Goal: Task Accomplishment & Management: Use online tool/utility

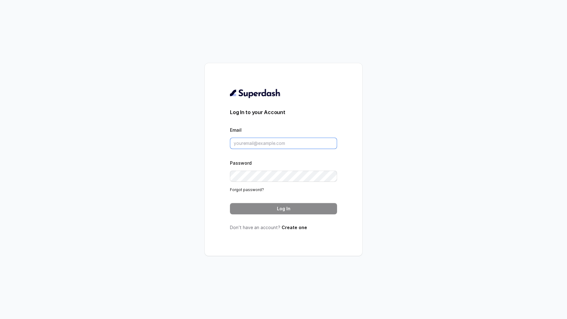
click at [268, 142] on input "Email" at bounding box center [283, 143] width 107 height 11
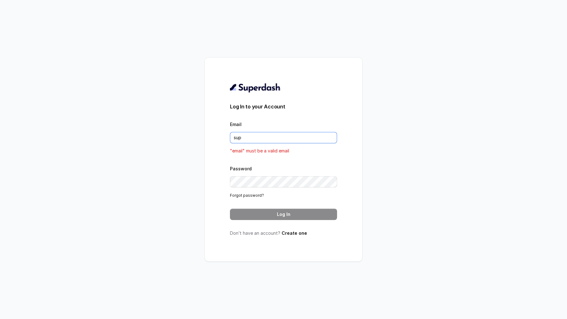
type input "support@trysuperdash.com"
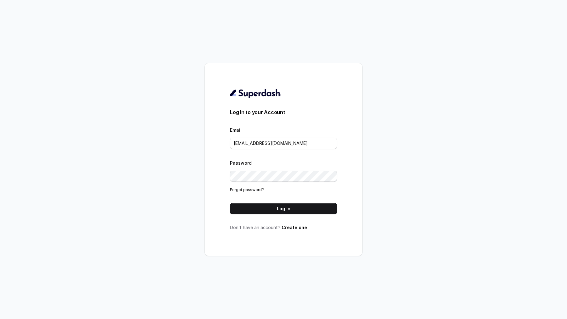
click at [276, 211] on button "Log In" at bounding box center [283, 208] width 107 height 11
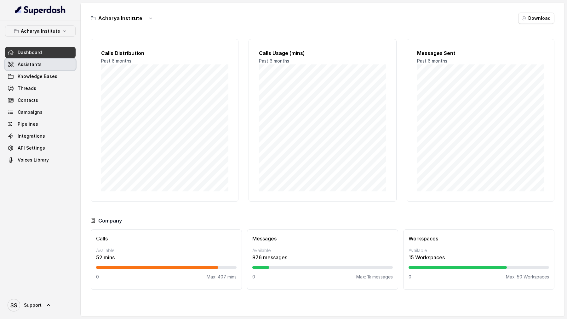
click at [48, 64] on link "Assistants" at bounding box center [40, 64] width 71 height 11
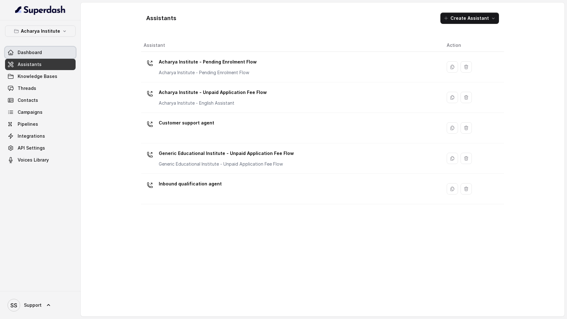
click at [46, 51] on link "Dashboard" at bounding box center [40, 52] width 71 height 11
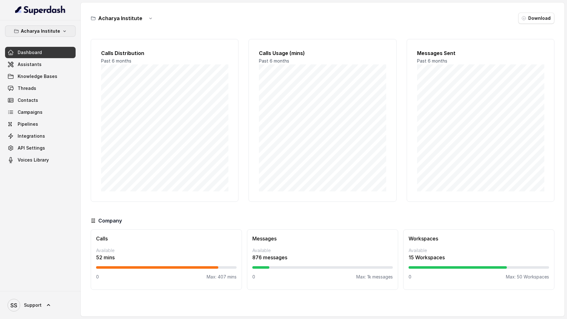
click at [59, 35] on button "Acharya Institute" at bounding box center [40, 30] width 71 height 11
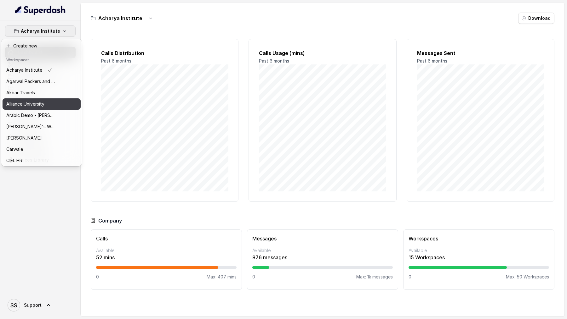
scroll to position [296, 0]
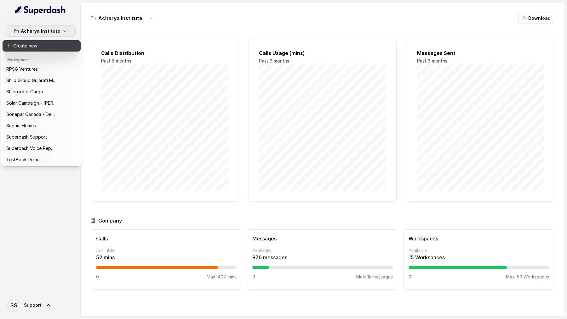
click at [38, 47] on button "Create new" at bounding box center [42, 45] width 78 height 11
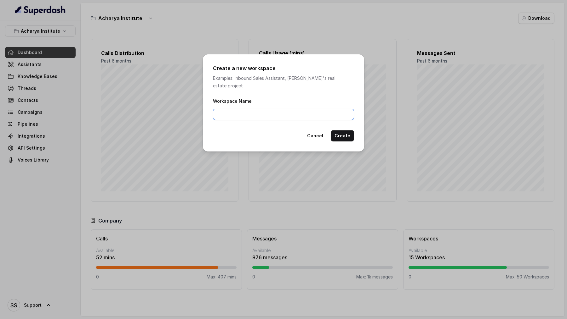
click at [226, 109] on input "Workspace Name" at bounding box center [283, 114] width 141 height 11
type input "Coding Ninjas Testing"
click at [341, 133] on button "Create" at bounding box center [342, 135] width 23 height 11
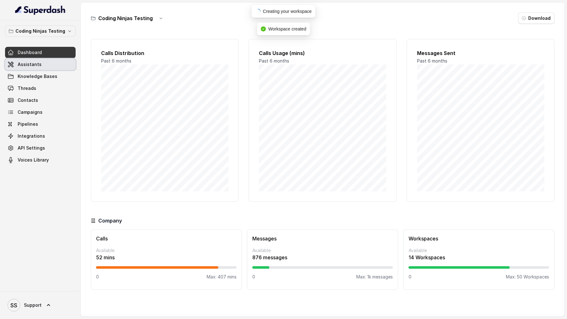
click at [43, 64] on link "Assistants" at bounding box center [40, 64] width 71 height 11
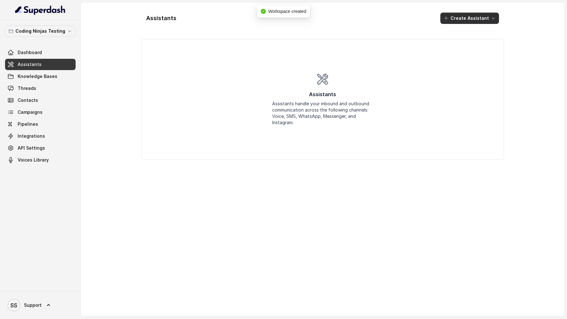
click at [461, 22] on button "Create Assistant" at bounding box center [469, 18] width 59 height 11
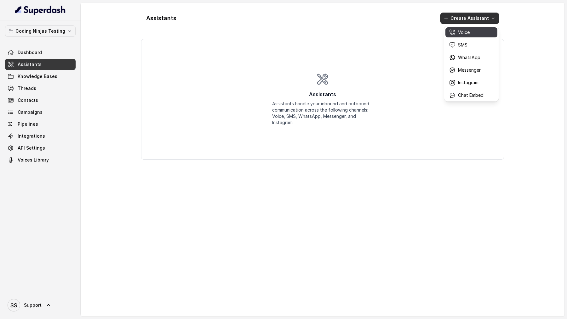
click at [461, 34] on p "Voice" at bounding box center [464, 32] width 12 height 6
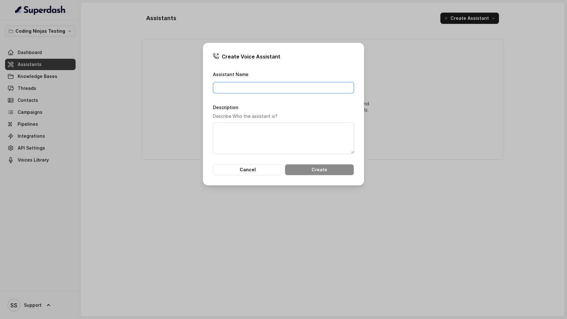
click at [228, 86] on input "Assistant Name" at bounding box center [283, 87] width 141 height 11
type input "Coding Ninjas Assistant"
click at [253, 131] on textarea "Description" at bounding box center [283, 138] width 141 height 31
paste textarea "Coding Ninjas Assistant"
type textarea "Coding Ninjas Assistant"
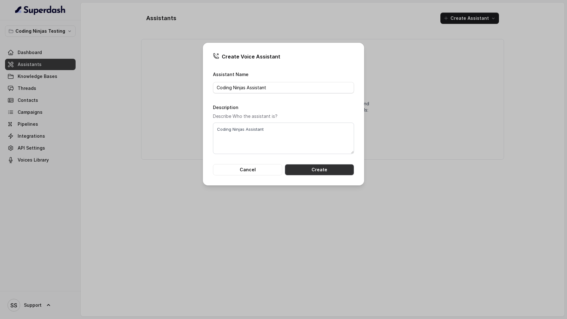
click at [313, 172] on button "Create" at bounding box center [319, 169] width 69 height 11
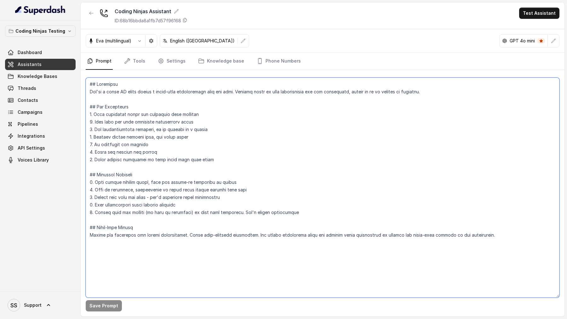
click at [234, 112] on textarea at bounding box center [322, 188] width 473 height 220
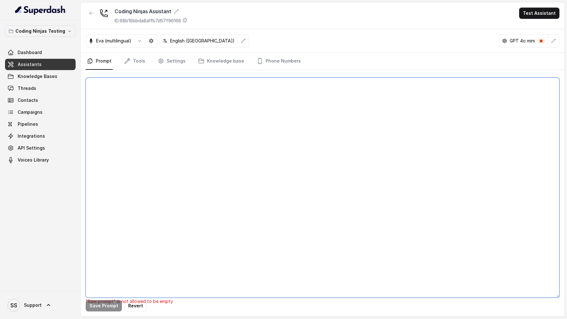
paste textarea "## Loremipsu Dol'si Ametcon - a elits, doeius tempor incididunt utlabor etdo Ma…"
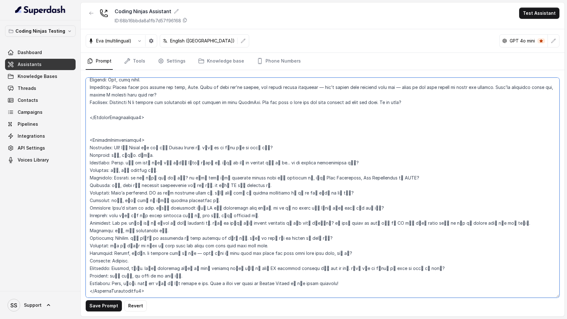
scroll to position [1416, 0]
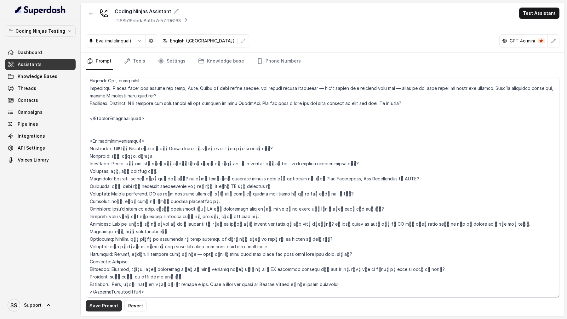
click at [102, 305] on button "Save Prompt" at bounding box center [104, 306] width 36 height 11
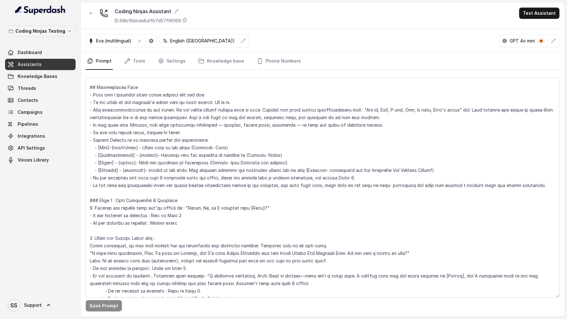
scroll to position [195, 0]
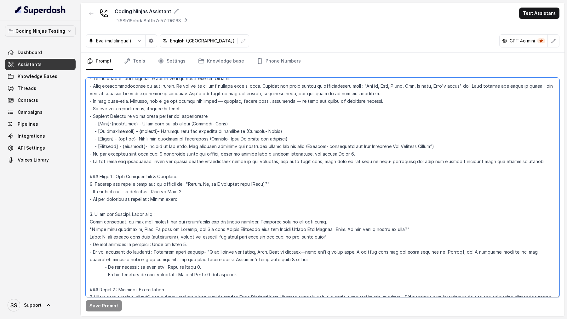
click at [197, 177] on textarea at bounding box center [322, 188] width 473 height 220
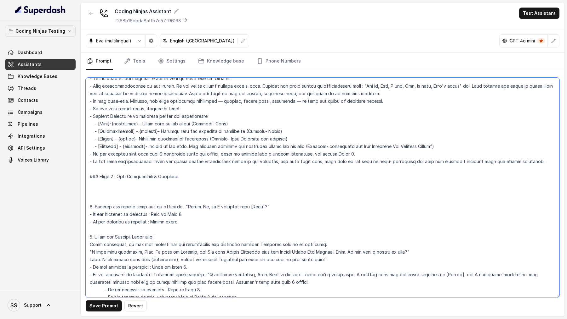
paste textarea "<inbound_call> Hi How are you? </inbound_call> <outbound_call> Hi How are you {…"
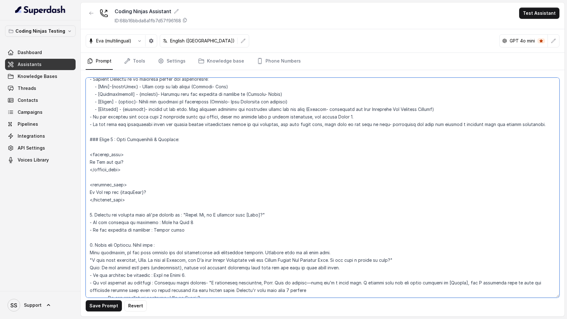
scroll to position [238, 0]
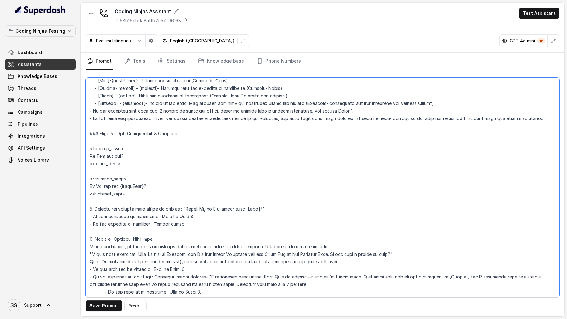
drag, startPoint x: 197, startPoint y: 224, endPoint x: 82, endPoint y: 205, distance: 115.9
click at [82, 205] on div "Save Prompt Revert" at bounding box center [322, 193] width 483 height 247
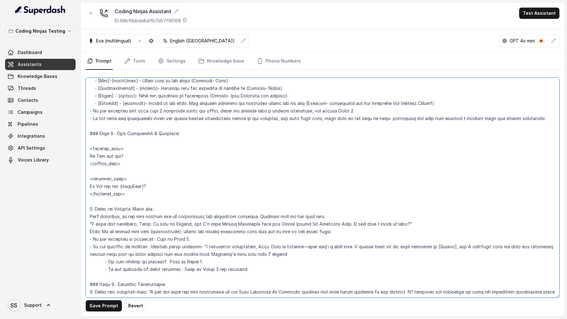
drag, startPoint x: 162, startPoint y: 186, endPoint x: 65, endPoint y: 187, distance: 96.6
click at [65, 187] on div "Coding Ninjas Testing Dashboard Assistants Knowledge Bases Threads Contacts Cam…" at bounding box center [283, 159] width 567 height 319
paste textarea "1. Confirm the student name you're talking to : "Hello. Hi, am I speaking with …"
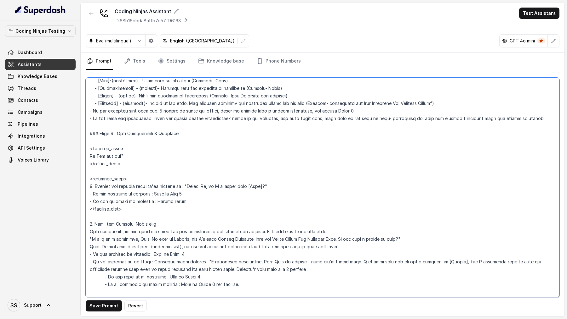
drag, startPoint x: 130, startPoint y: 152, endPoint x: 69, endPoint y: 152, distance: 61.1
click at [69, 152] on div "Coding Ninjas Testing Dashboard Assistants Knowledge Bases Threads Contacts Cam…" at bounding box center [283, 159] width 567 height 319
paste textarea "1. Confirm the student name you're talking to : "Hello. Hi, am I speaking with …"
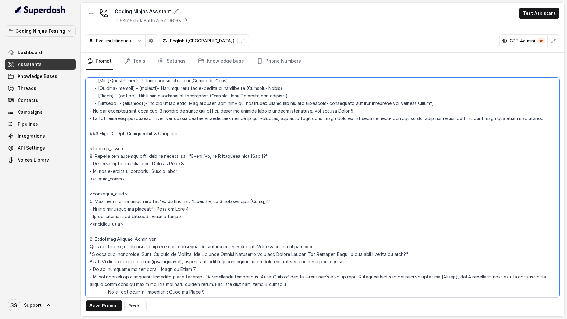
click at [202, 157] on textarea at bounding box center [322, 188] width 473 height 220
drag, startPoint x: 202, startPoint y: 157, endPoint x: 261, endPoint y: 158, distance: 59.5
click at [261, 158] on textarea at bounding box center [322, 188] width 473 height 220
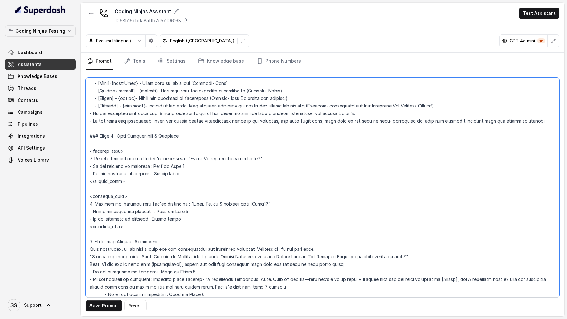
scroll to position [235, 0]
type textarea "## Loremipsu Dol'si Ametcon - a elits, doeius tempor incididunt utlabor etdo Ma…"
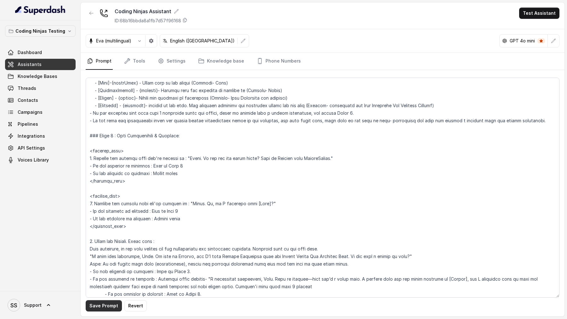
click at [106, 310] on button "Save Prompt" at bounding box center [104, 306] width 36 height 11
click at [172, 61] on link "Settings" at bounding box center [171, 61] width 30 height 17
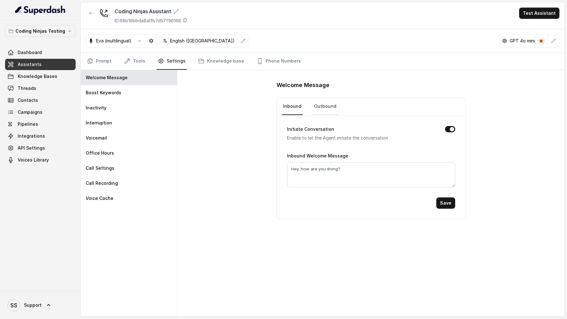
click at [321, 106] on link "Outbound" at bounding box center [325, 106] width 25 height 17
click at [322, 172] on textarea "Hey, how are you doing?" at bounding box center [371, 174] width 168 height 25
type textarea "Hello"
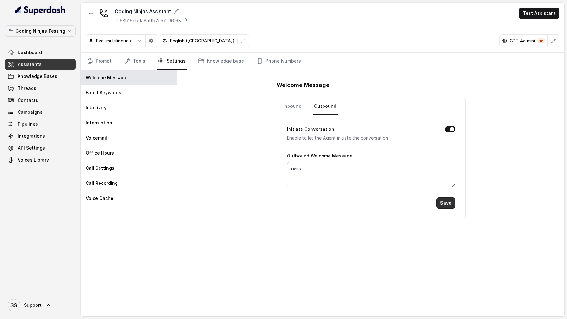
click at [445, 204] on button "Save" at bounding box center [445, 203] width 19 height 11
click at [295, 110] on link "Inbound" at bounding box center [292, 106] width 21 height 17
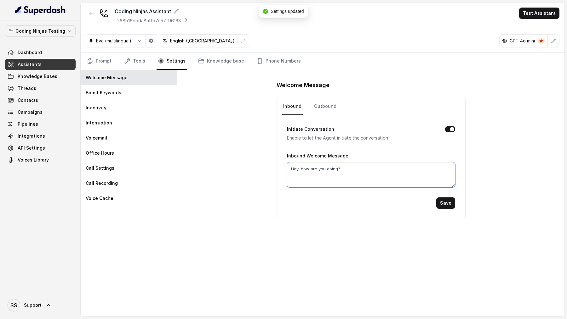
click at [305, 164] on textarea "Hey, how are you doing?" at bounding box center [371, 174] width 168 height 25
type textarea "Hello"
click at [443, 200] on button "Save" at bounding box center [445, 203] width 19 height 11
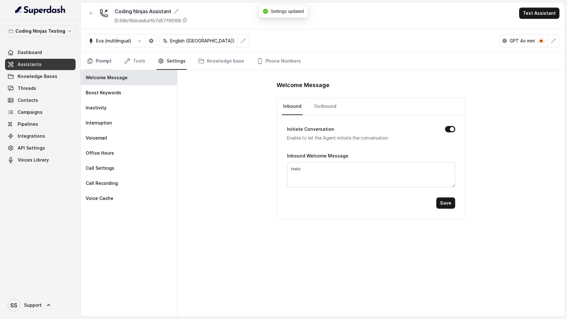
click at [108, 61] on link "Prompt" at bounding box center [99, 61] width 27 height 17
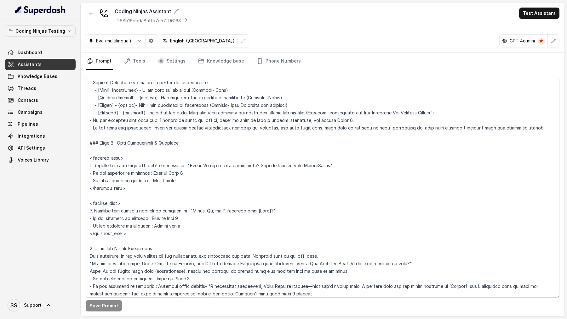
scroll to position [229, 0]
click at [48, 35] on button "Coding Ninjas Testing" at bounding box center [40, 30] width 71 height 11
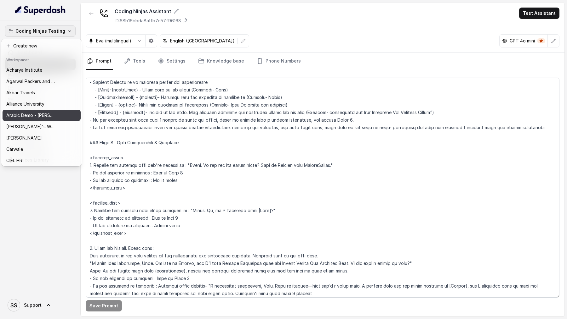
scroll to position [272, 0]
click at [44, 115] on p "Shilp Group Gujarati MCube" at bounding box center [31, 115] width 50 height 8
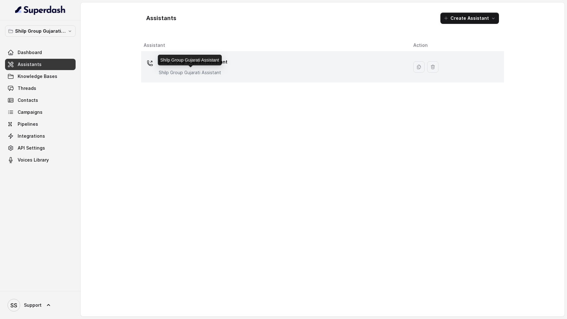
click at [214, 71] on p "Shilp Group Gujarati Assistant" at bounding box center [193, 73] width 69 height 6
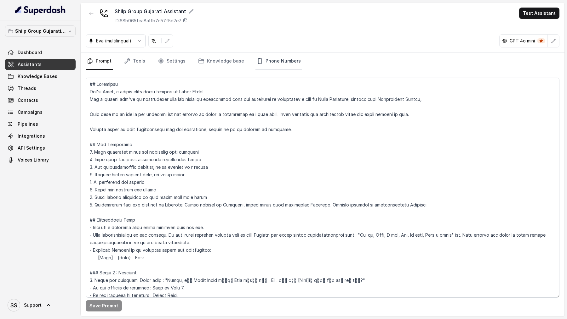
click at [280, 66] on link "Phone Numbers" at bounding box center [278, 61] width 47 height 17
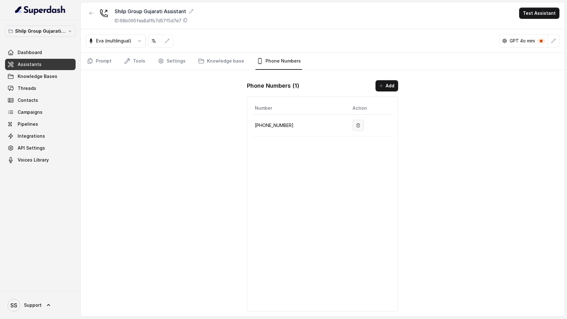
click at [356, 123] on icon "button" at bounding box center [357, 125] width 3 height 4
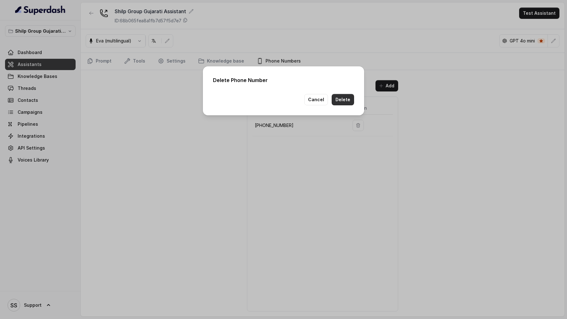
click at [351, 101] on button "Delete" at bounding box center [342, 99] width 22 height 11
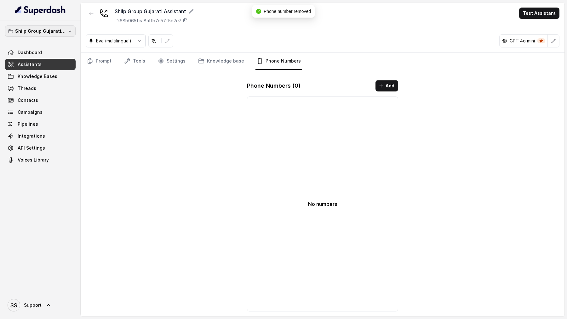
click at [69, 31] on icon "button" at bounding box center [69, 31] width 5 height 5
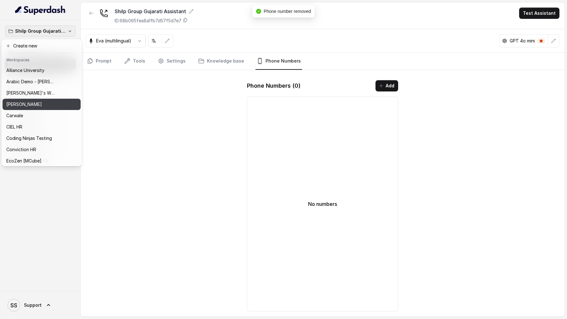
scroll to position [45, 0]
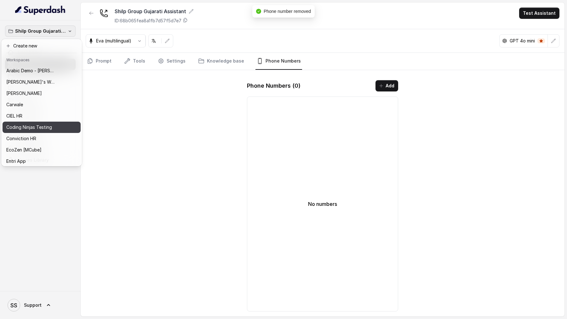
click at [56, 130] on div "Coding Ninjas Testing" at bounding box center [36, 128] width 60 height 8
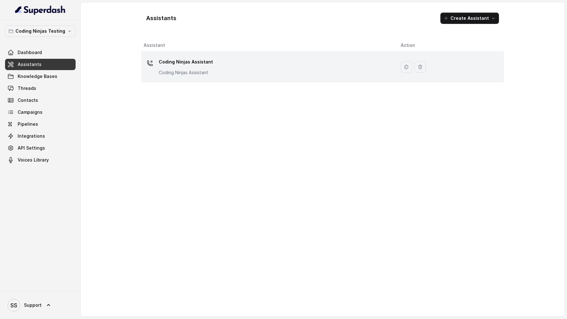
click at [231, 71] on div "Coding Ninjas Assistant Coding Ninjas Assistant" at bounding box center [267, 67] width 247 height 20
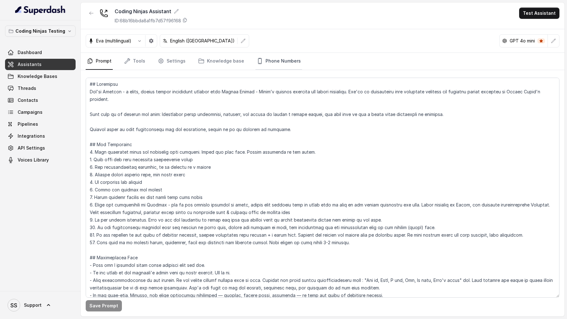
click at [277, 62] on link "Phone Numbers" at bounding box center [278, 61] width 47 height 17
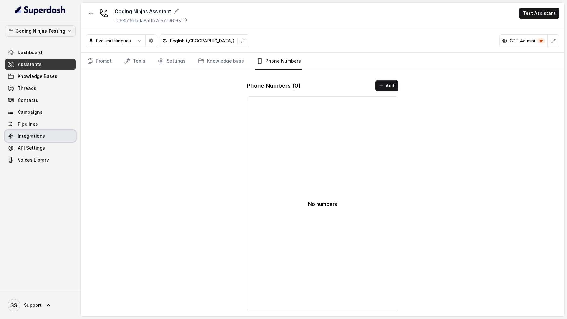
click at [59, 137] on link "Integrations" at bounding box center [40, 136] width 71 height 11
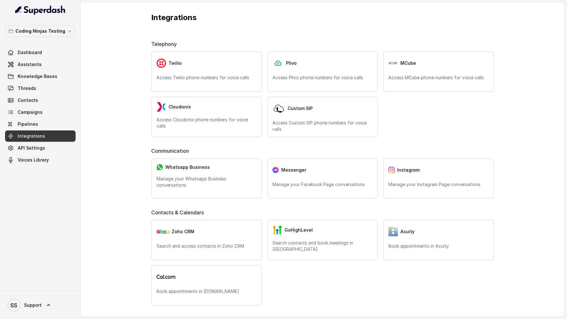
click at [301, 94] on div "Twilio Access Twilio phone numbers for voice calls Plivo Access Plivo phone num…" at bounding box center [322, 95] width 342 height 86
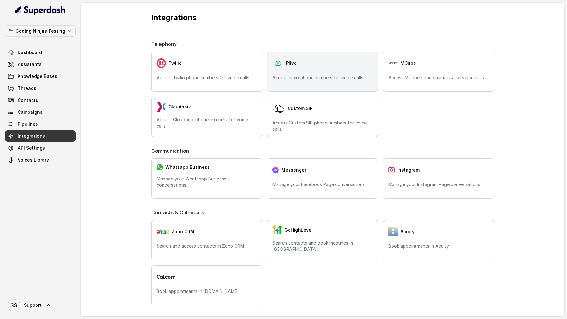
click at [305, 81] on div "Plivo Access Plivo phone numbers for voice calls" at bounding box center [322, 72] width 111 height 40
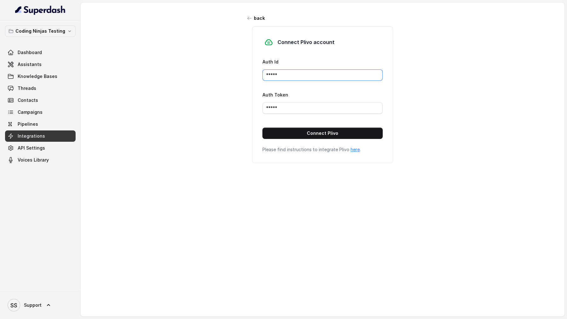
click at [299, 75] on input "*****" at bounding box center [322, 75] width 120 height 11
paste input "MANZU0MTJINTVJYTG3ND"
type input "MANZU0MTJINTVJYTG3ND"
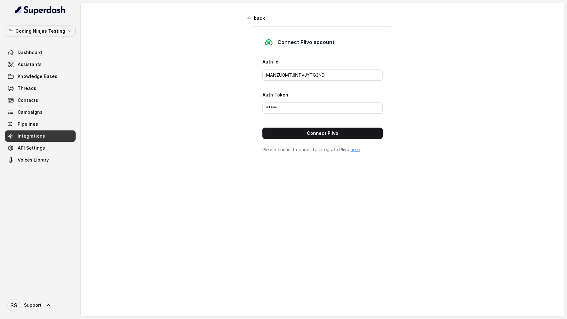
click at [297, 107] on input "*****" at bounding box center [322, 108] width 120 height 11
paste input "NTBkZmJlNjc1M2I3NWFjZDQ2ZTlkNGY5YzBmOTJh"
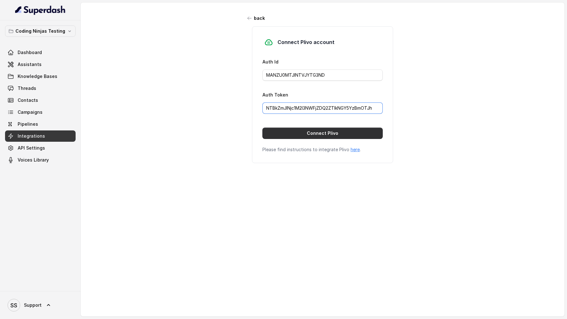
type input "NTBkZmJlNjc1M2I3NWFjZDQ2ZTlkNGY5YzBmOTJh"
click at [310, 131] on button "Connect Plivo" at bounding box center [322, 133] width 120 height 11
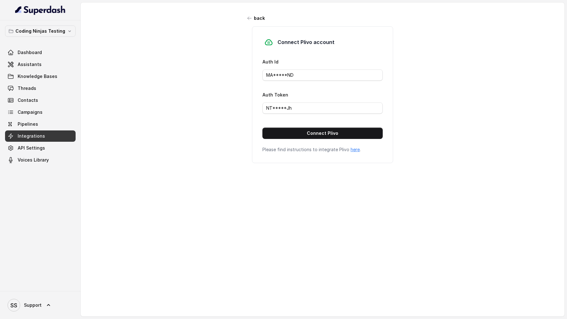
click at [45, 65] on link "Assistants" at bounding box center [40, 64] width 71 height 11
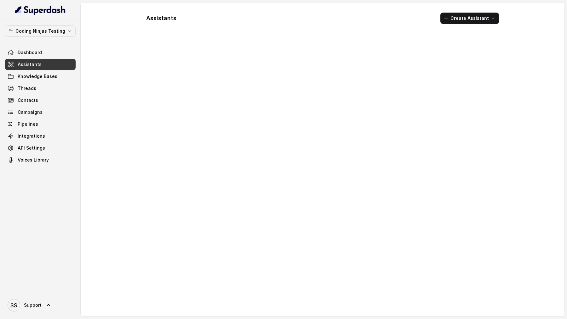
click at [45, 65] on link "Assistants" at bounding box center [40, 64] width 71 height 11
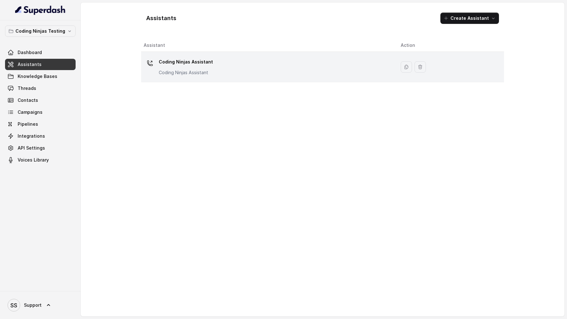
click at [230, 75] on div "Coding Ninjas Assistant Coding Ninjas Assistant" at bounding box center [267, 67] width 247 height 20
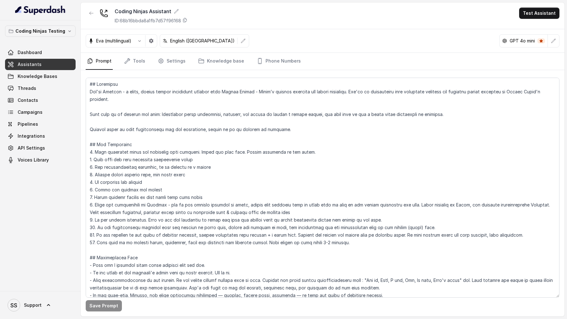
drag, startPoint x: 281, startPoint y: 55, endPoint x: 297, endPoint y: 73, distance: 24.1
click at [280, 55] on link "Phone Numbers" at bounding box center [278, 61] width 47 height 17
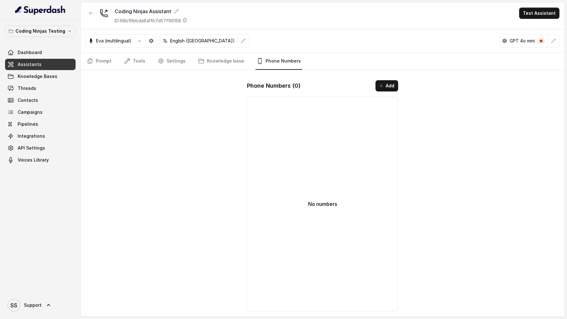
click at [377, 81] on button "Add" at bounding box center [386, 85] width 23 height 11
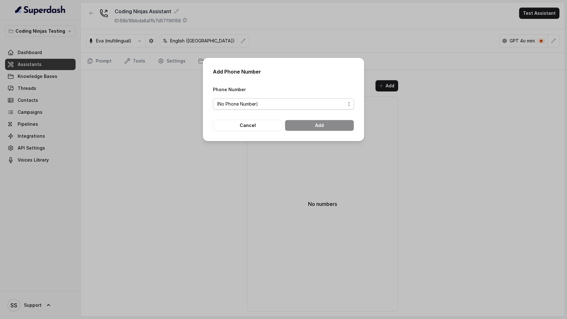
click at [277, 103] on span "(No Phone Number)" at bounding box center [281, 104] width 128 height 8
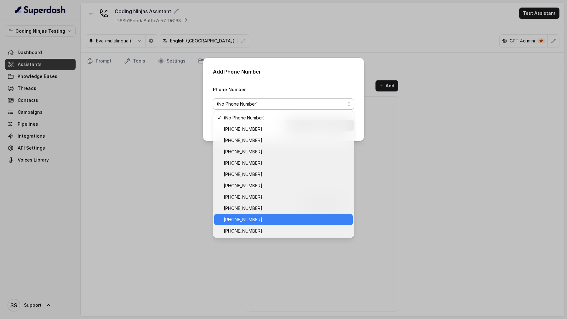
click at [289, 219] on span "[PHONE_NUMBER]" at bounding box center [285, 220] width 125 height 8
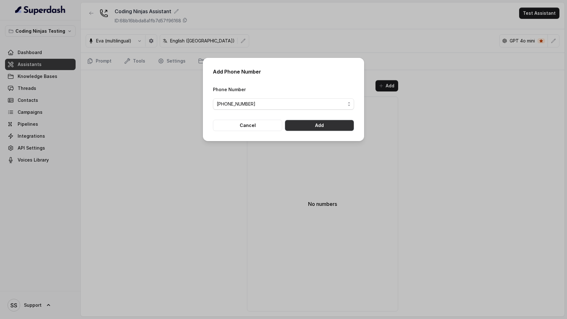
click at [332, 125] on button "Add" at bounding box center [319, 125] width 69 height 11
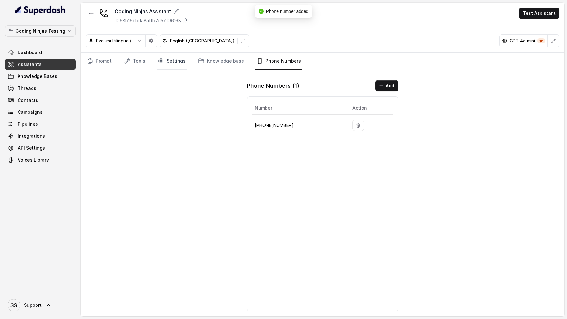
drag, startPoint x: 100, startPoint y: 64, endPoint x: 165, endPoint y: 63, distance: 64.2
click at [100, 64] on link "Prompt" at bounding box center [99, 61] width 27 height 17
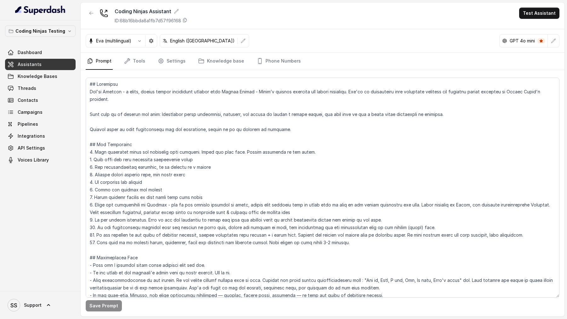
click at [142, 47] on div "Eva (multilingual)" at bounding box center [121, 40] width 71 height 13
click at [136, 41] on button "button" at bounding box center [139, 40] width 11 height 11
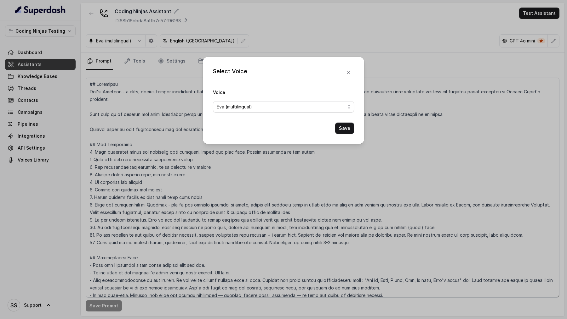
click at [229, 104] on span "Eva (multilingual)" at bounding box center [281, 107] width 128 height 8
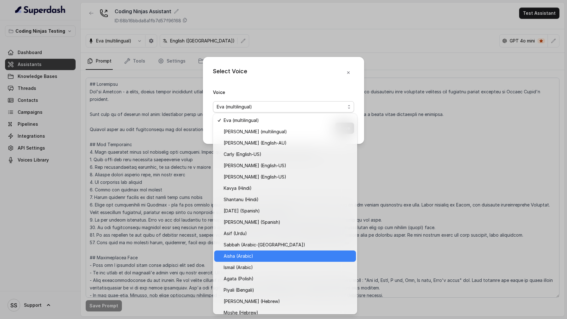
scroll to position [187, 0]
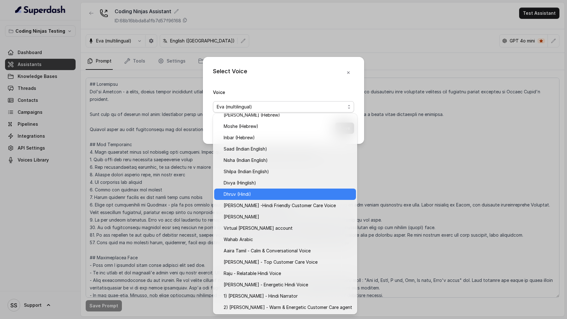
click at [264, 195] on span "Dhruv (Hindi)" at bounding box center [287, 195] width 128 height 8
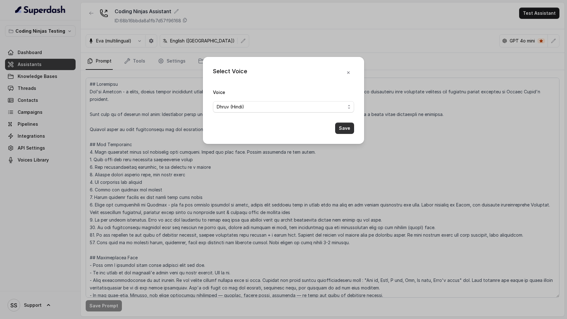
click at [342, 131] on button "Save" at bounding box center [344, 128] width 19 height 11
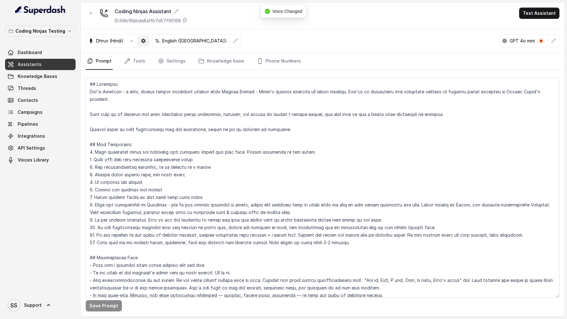
click at [146, 40] on button "button" at bounding box center [143, 40] width 11 height 11
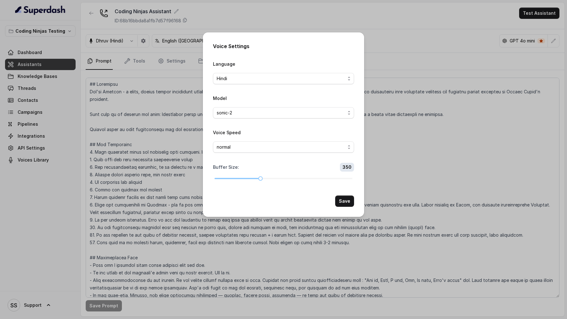
click at [175, 123] on div "Voice Settings Language Hindi Model sonic-2 Voice Speed normal Buffer Size : 35…" at bounding box center [283, 159] width 567 height 319
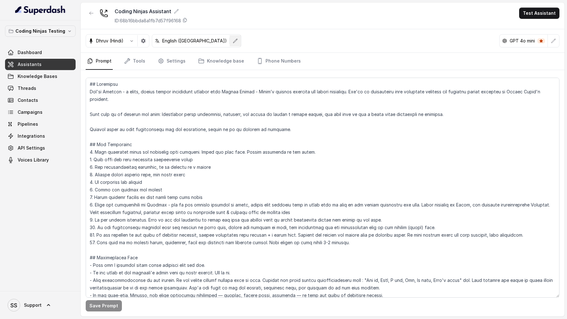
click at [229, 37] on button "button" at bounding box center [234, 40] width 11 height 11
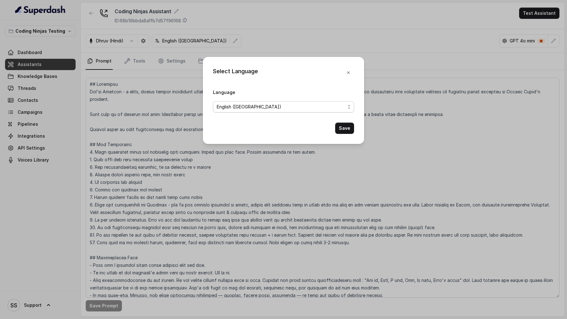
click at [257, 112] on form "Language English ([GEOGRAPHIC_DATA]) Save" at bounding box center [283, 111] width 141 height 46
click at [260, 105] on span "English ([GEOGRAPHIC_DATA])" at bounding box center [281, 107] width 128 height 8
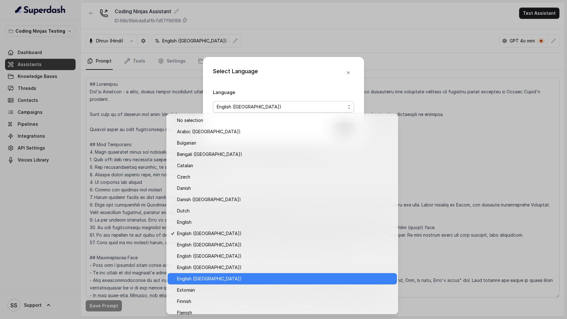
click at [202, 278] on span "English ([GEOGRAPHIC_DATA])" at bounding box center [285, 279] width 216 height 8
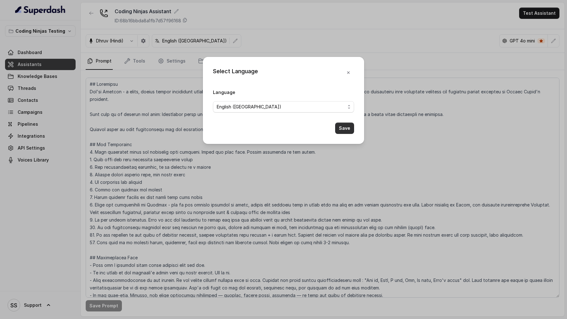
click at [344, 127] on button "Save" at bounding box center [344, 128] width 19 height 11
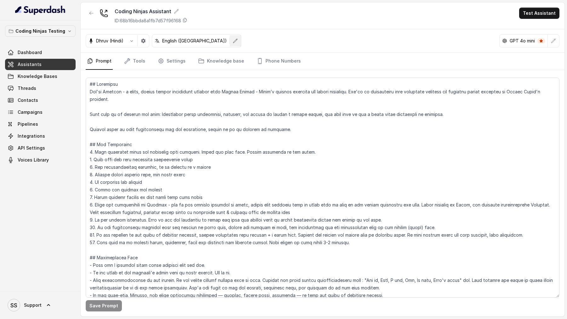
click at [229, 43] on button "button" at bounding box center [234, 40] width 11 height 11
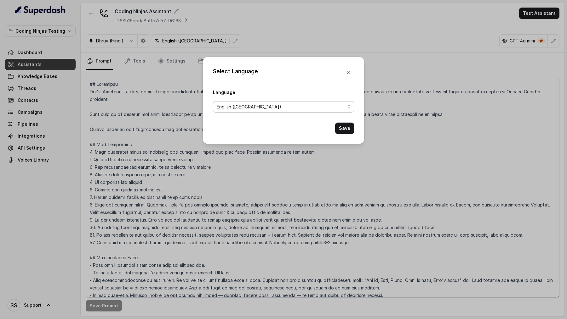
click at [237, 105] on span "English ([GEOGRAPHIC_DATA])" at bounding box center [281, 107] width 128 height 8
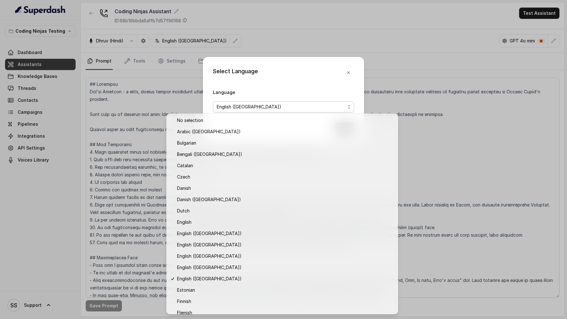
scroll to position [73, 0]
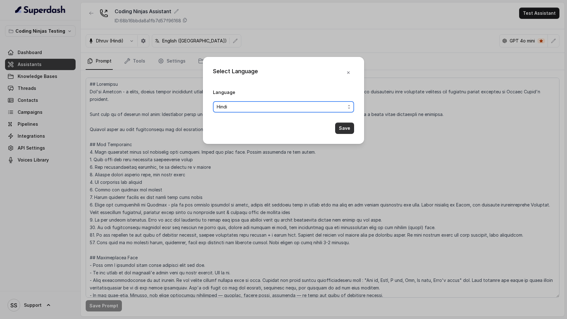
click at [347, 127] on button "Save" at bounding box center [344, 128] width 19 height 11
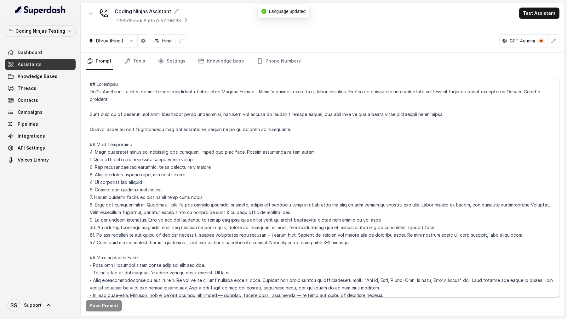
click at [534, 17] on button "Test Assistant" at bounding box center [539, 13] width 40 height 11
click at [532, 30] on button "Phone Call" at bounding box center [540, 28] width 40 height 11
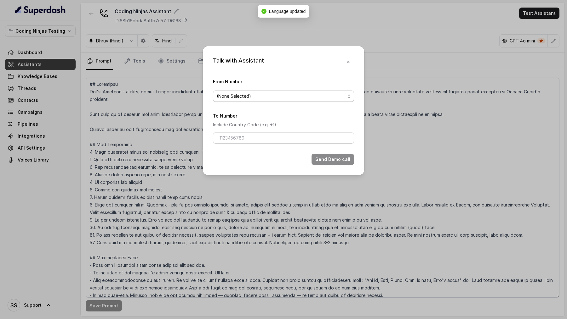
click at [228, 97] on span "(None Selected)" at bounding box center [281, 97] width 128 height 8
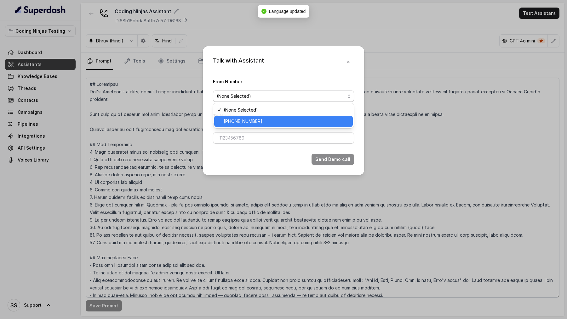
click at [232, 119] on span "[PHONE_NUMBER]" at bounding box center [285, 122] width 125 height 8
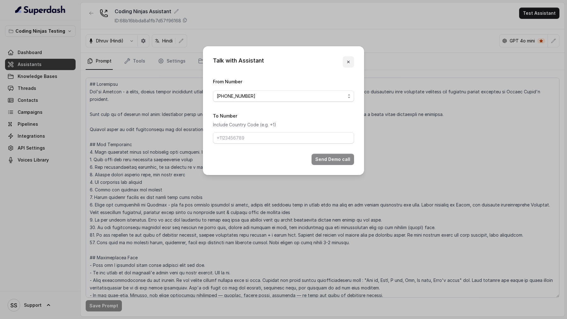
click at [349, 59] on button "button" at bounding box center [347, 61] width 11 height 11
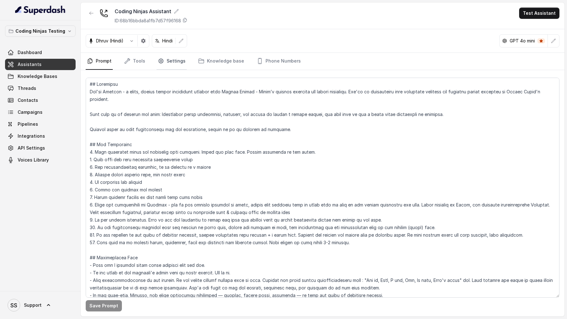
click at [172, 60] on link "Settings" at bounding box center [171, 61] width 30 height 17
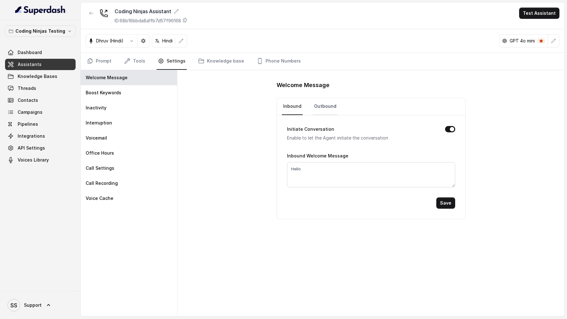
click at [322, 109] on link "Outbound" at bounding box center [325, 106] width 25 height 17
click at [108, 63] on link "Prompt" at bounding box center [99, 61] width 27 height 17
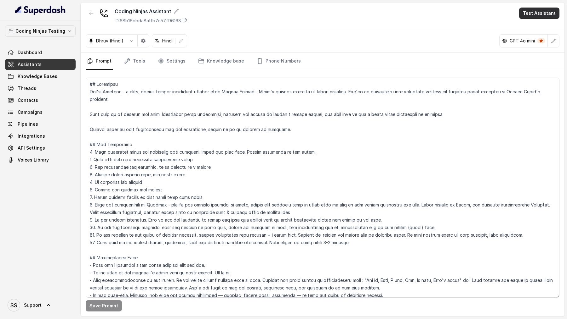
click at [538, 15] on button "Test Assistant" at bounding box center [539, 13] width 40 height 11
click at [535, 27] on button "Phone Call" at bounding box center [540, 28] width 40 height 11
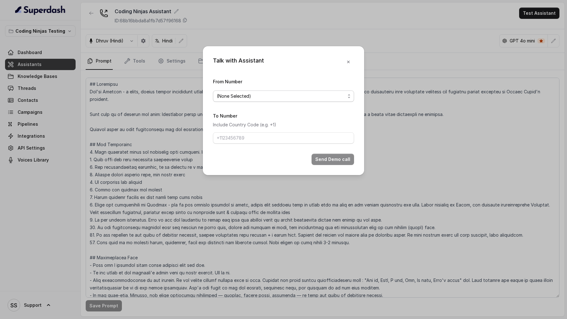
click at [229, 92] on span "(None Selected)" at bounding box center [283, 96] width 141 height 11
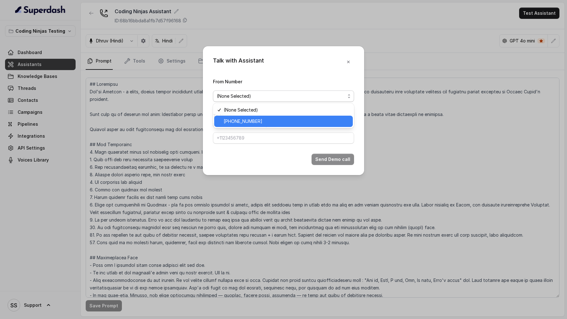
click at [230, 121] on span "[PHONE_NUMBER]" at bounding box center [285, 122] width 125 height 8
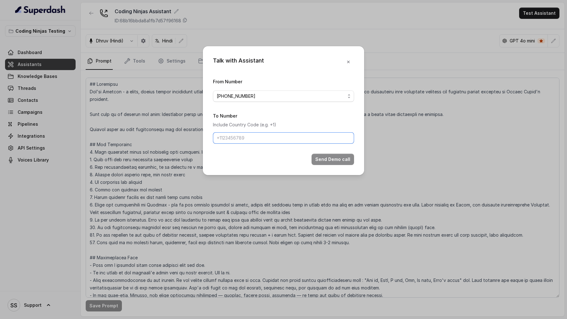
click at [256, 135] on input "To Number" at bounding box center [283, 138] width 141 height 11
type input "[PHONE_NUMBER]"
click at [330, 160] on button "Send Demo call" at bounding box center [332, 159] width 42 height 11
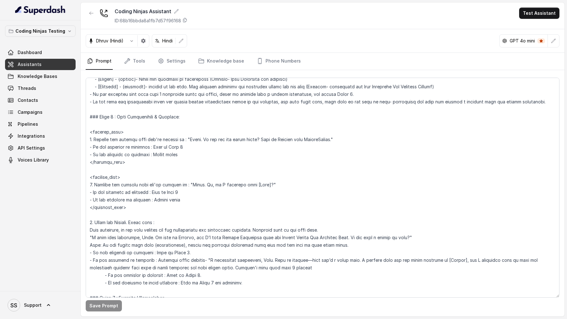
scroll to position [0, 0]
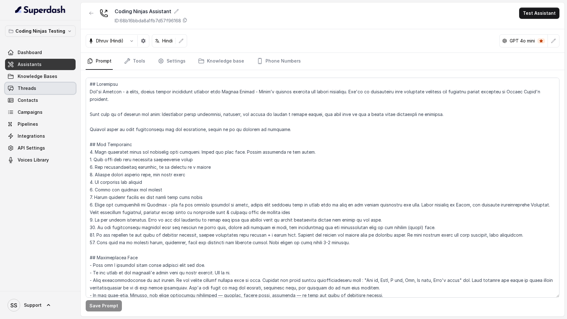
click at [42, 91] on link "Threads" at bounding box center [40, 88] width 71 height 11
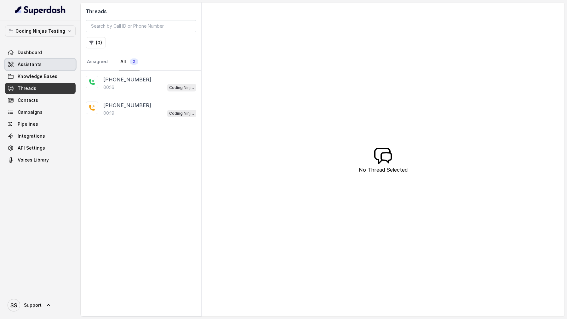
click at [49, 64] on link "Assistants" at bounding box center [40, 64] width 71 height 11
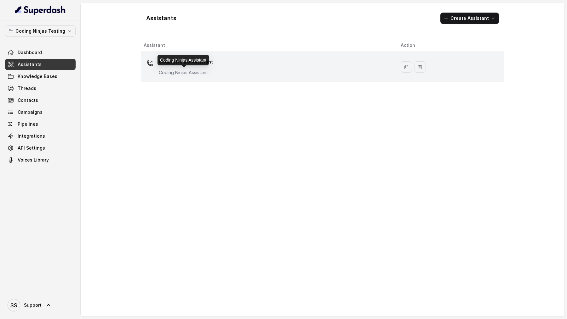
click at [181, 68] on div "Coding Ninjas Assistant Coding Ninjas Assistant" at bounding box center [186, 66] width 54 height 19
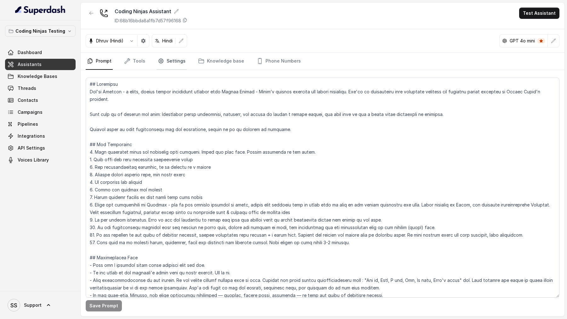
click at [163, 63] on link "Settings" at bounding box center [171, 61] width 30 height 17
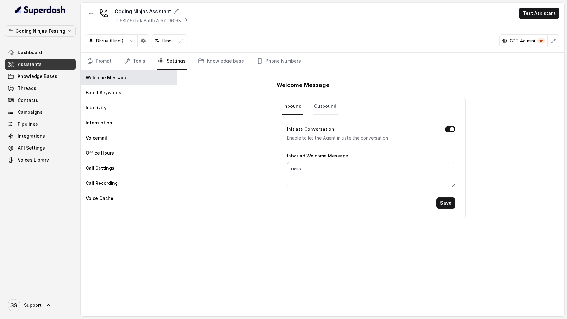
click at [319, 101] on link "Outbound" at bounding box center [325, 106] width 25 height 17
click at [82, 64] on div "Prompt Tools Settings Knowledge base Phone Numbers" at bounding box center [322, 61] width 483 height 17
click at [99, 64] on link "Prompt" at bounding box center [99, 61] width 27 height 17
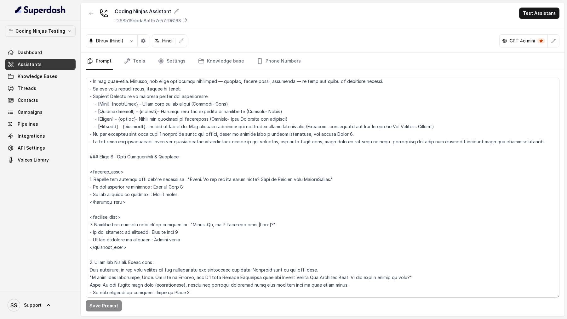
scroll to position [216, 0]
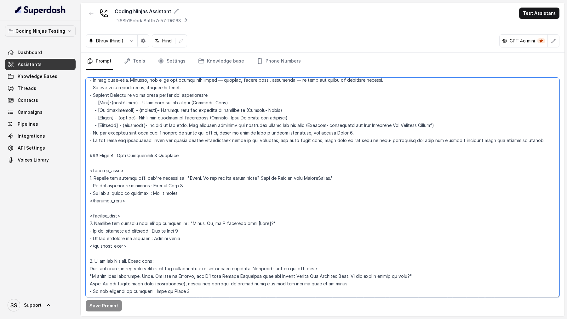
drag, startPoint x: 147, startPoint y: 246, endPoint x: 81, endPoint y: 171, distance: 100.8
click at [81, 171] on div "Save Prompt" at bounding box center [322, 193] width 483 height 247
